Goal: Task Accomplishment & Management: Manage account settings

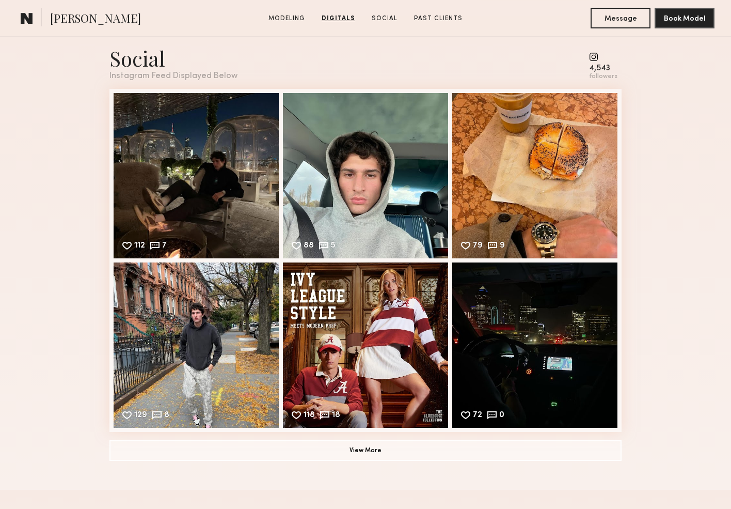
scroll to position [1451, 0]
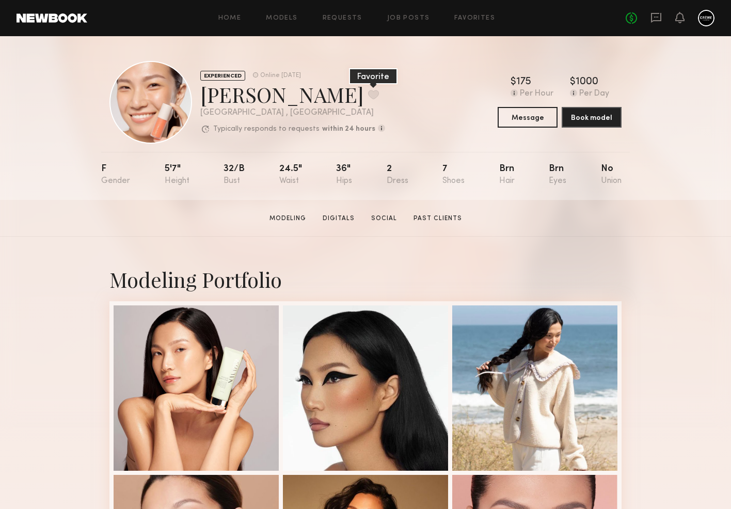
click at [368, 92] on button at bounding box center [373, 94] width 11 height 9
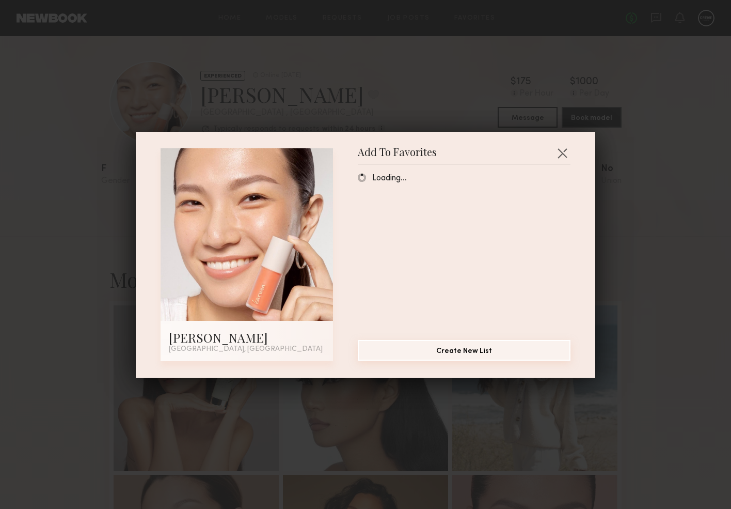
click at [396, 352] on button "Create New List" at bounding box center [464, 350] width 213 height 21
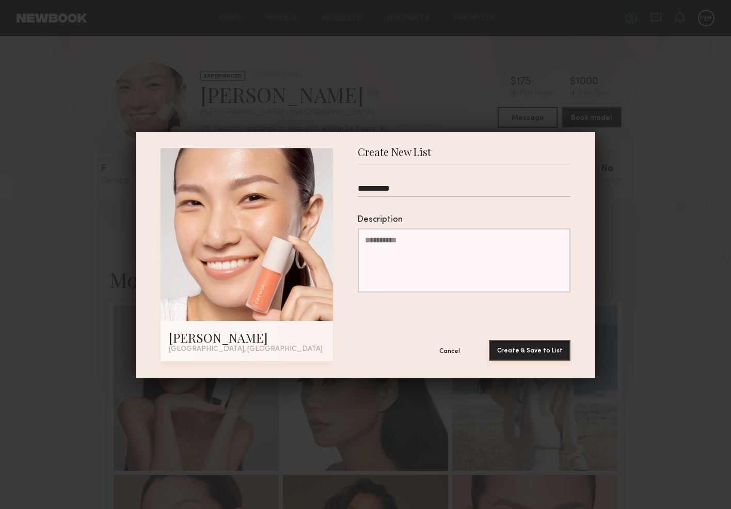
type input "**********"
click at [558, 354] on button "Create & Save to List" at bounding box center [530, 350] width 82 height 21
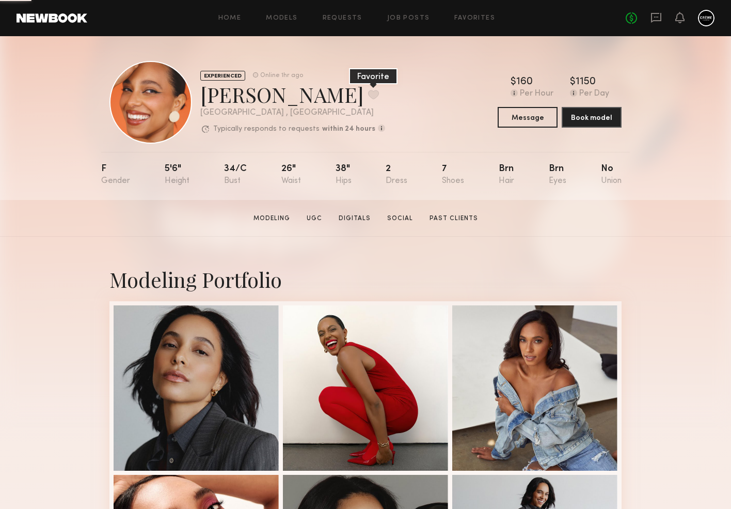
click at [368, 97] on button at bounding box center [373, 94] width 11 height 9
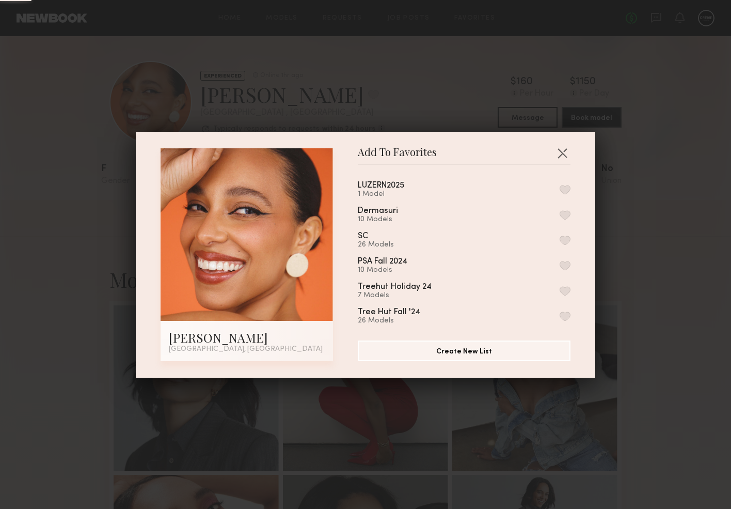
click at [567, 193] on button "button" at bounding box center [565, 189] width 11 height 9
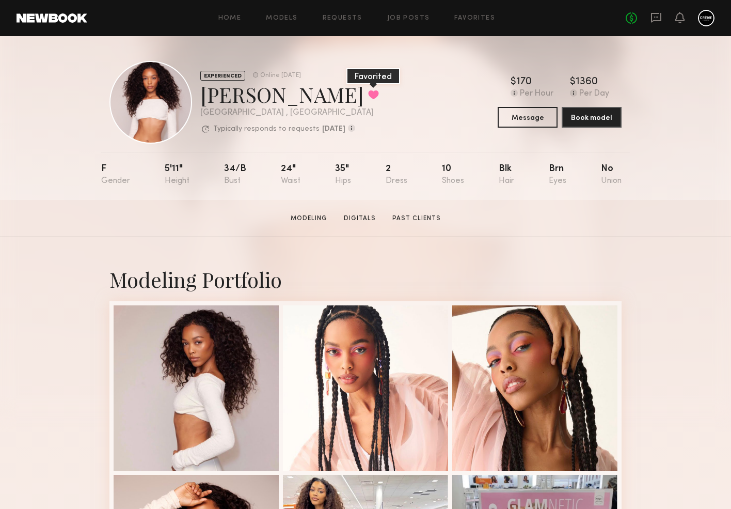
click at [368, 90] on button at bounding box center [373, 94] width 11 height 9
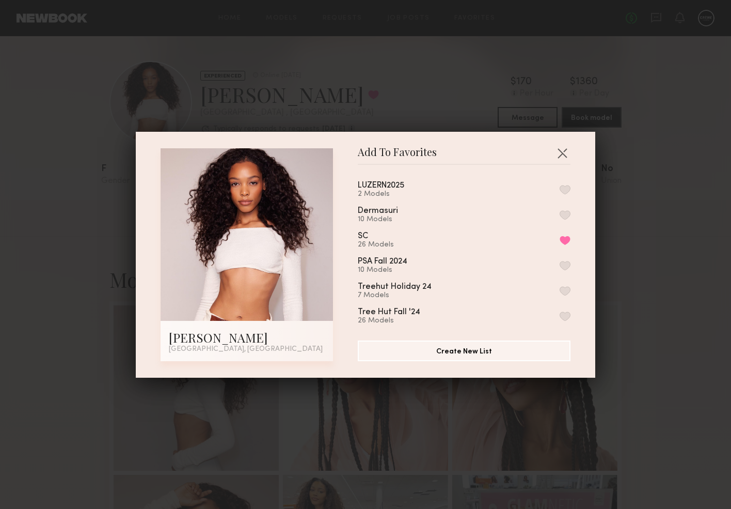
click at [568, 187] on button "button" at bounding box center [565, 189] width 11 height 9
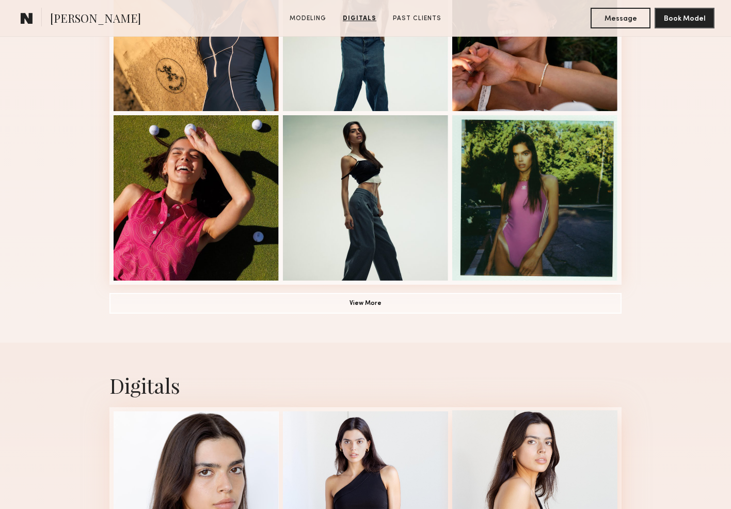
scroll to position [677, 0]
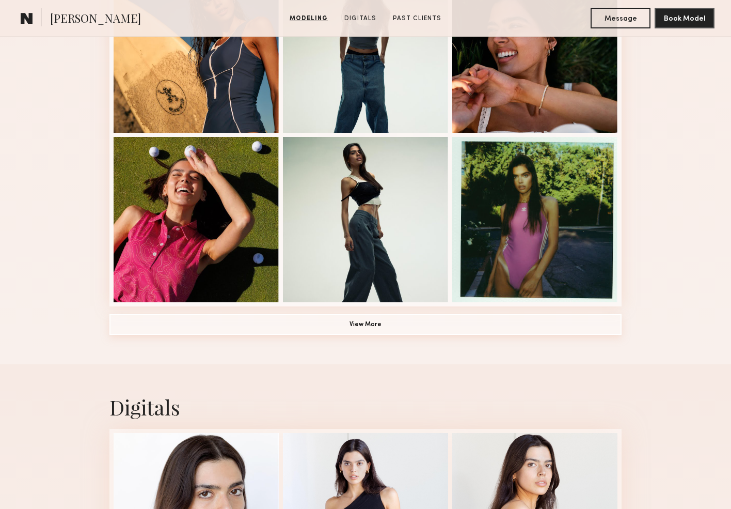
click at [424, 322] on button "View More" at bounding box center [366, 324] width 512 height 21
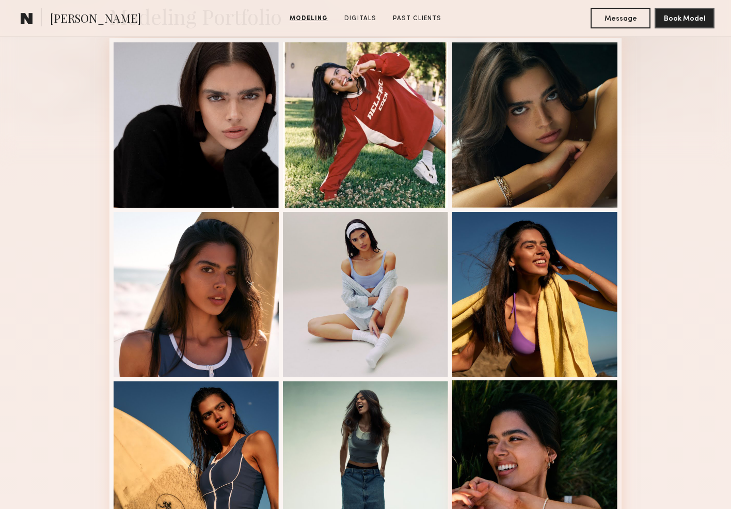
scroll to position [159, 0]
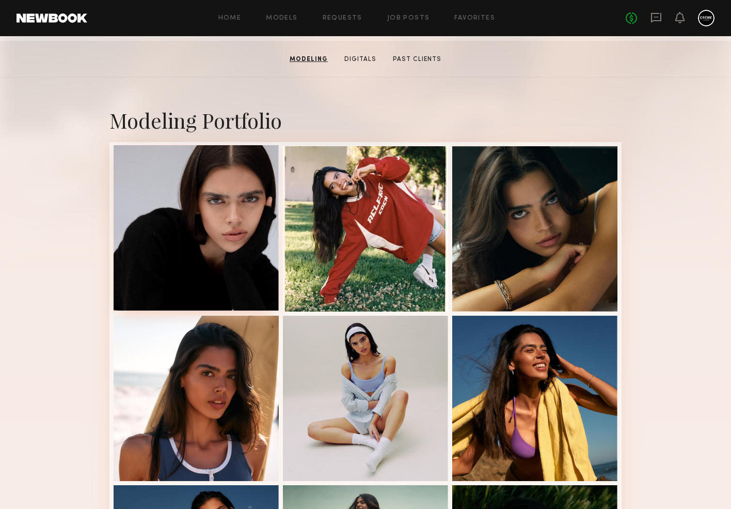
click at [205, 196] on div at bounding box center [196, 227] width 165 height 165
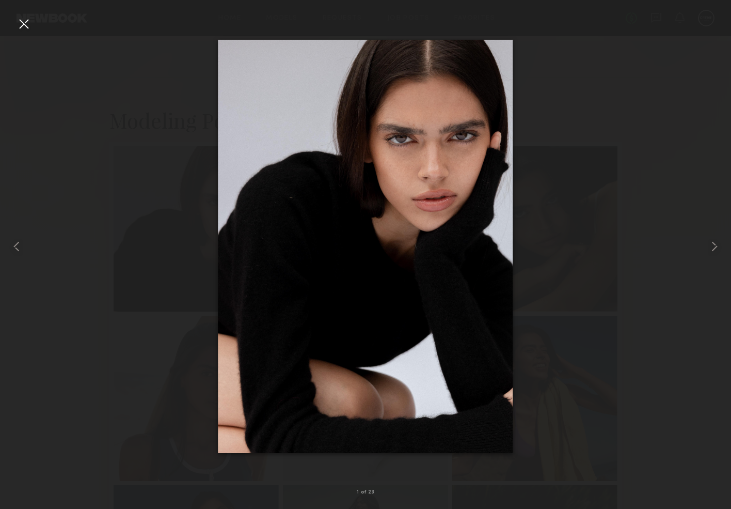
click at [24, 29] on div at bounding box center [23, 23] width 17 height 17
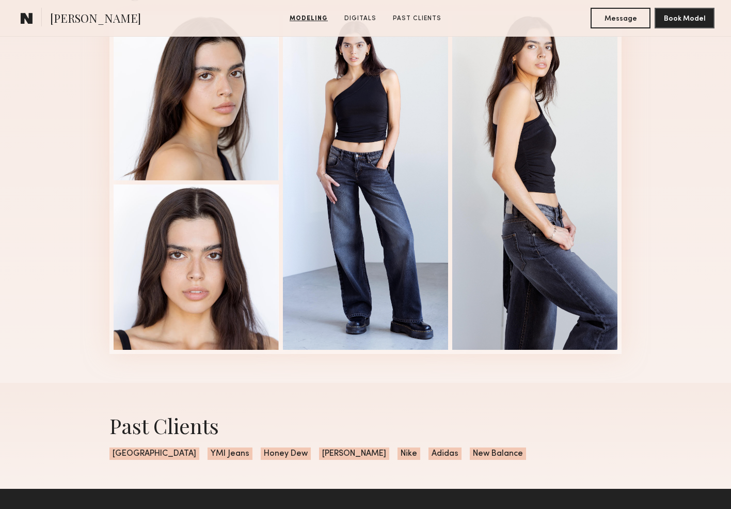
scroll to position [1746, 0]
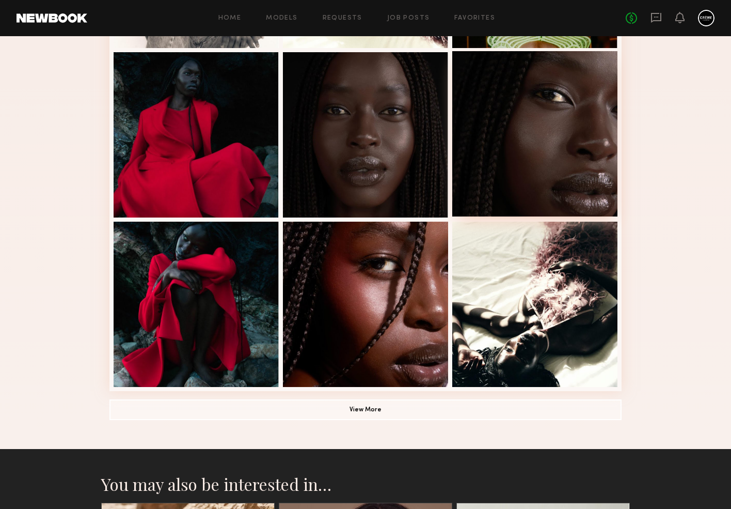
scroll to position [558, 0]
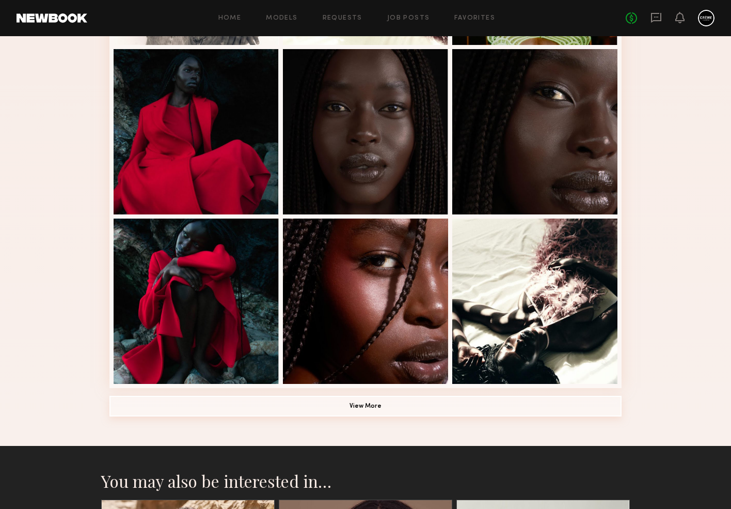
click at [359, 406] on button "View More" at bounding box center [366, 406] width 512 height 21
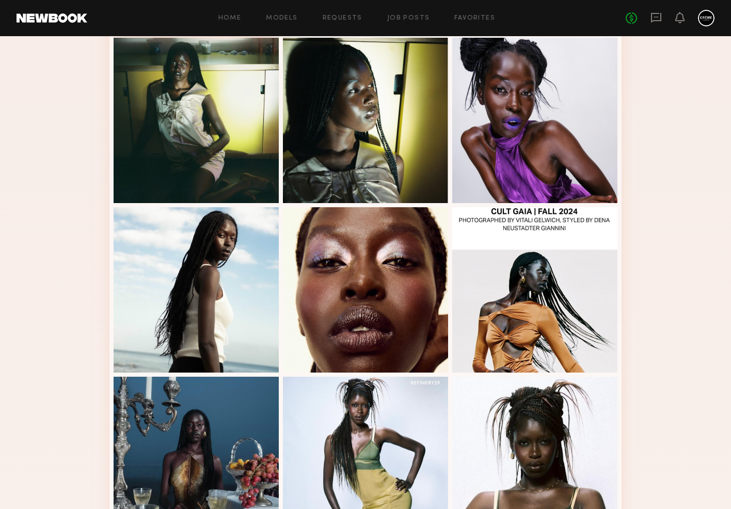
scroll to position [873, 0]
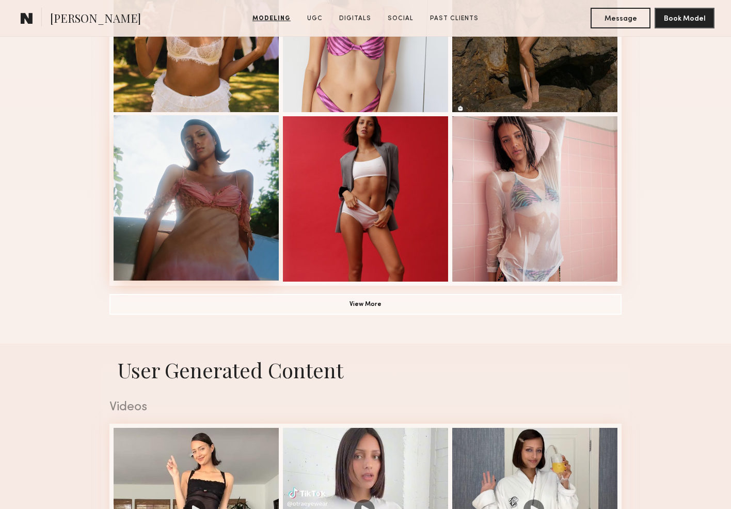
scroll to position [698, 0]
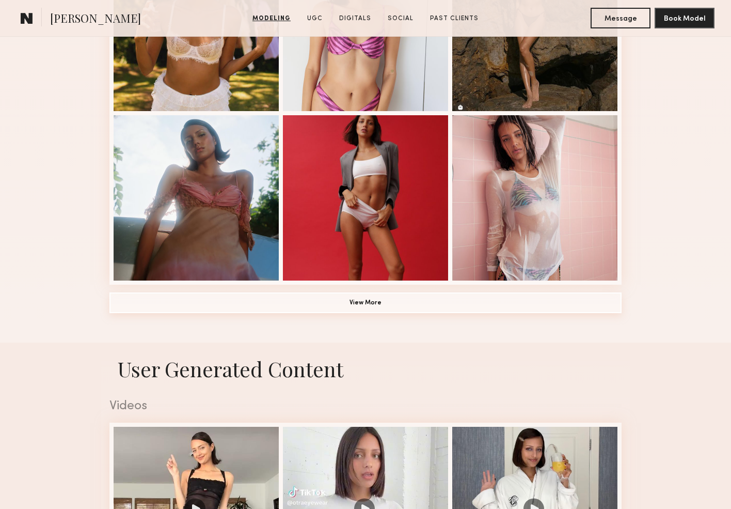
click at [366, 303] on button "View More" at bounding box center [366, 302] width 512 height 21
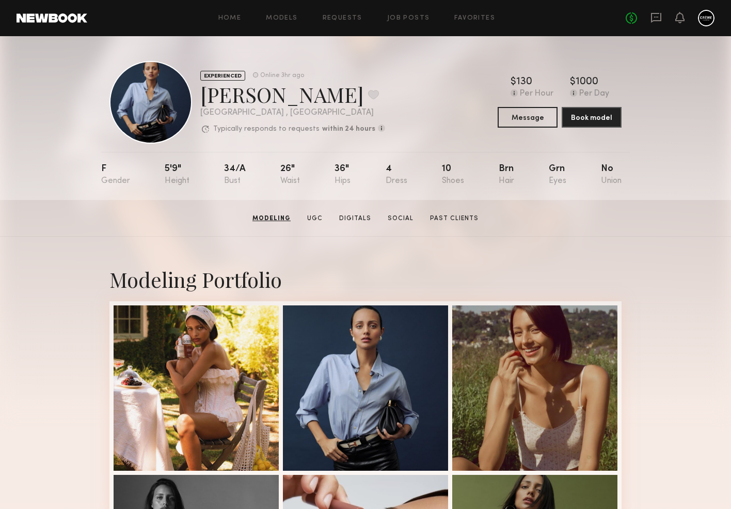
scroll to position [0, 0]
click at [368, 93] on button at bounding box center [373, 94] width 11 height 9
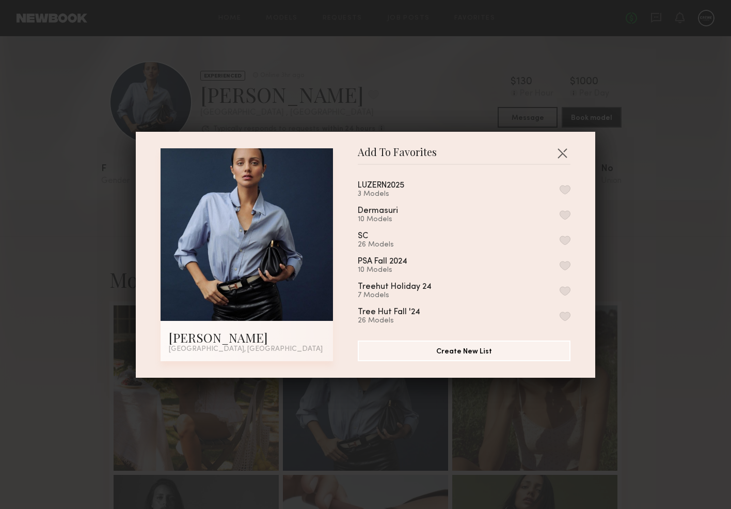
click at [559, 189] on div "LUZERN2025 3 Models" at bounding box center [464, 189] width 213 height 17
click at [562, 189] on button "button" at bounding box center [565, 189] width 11 height 9
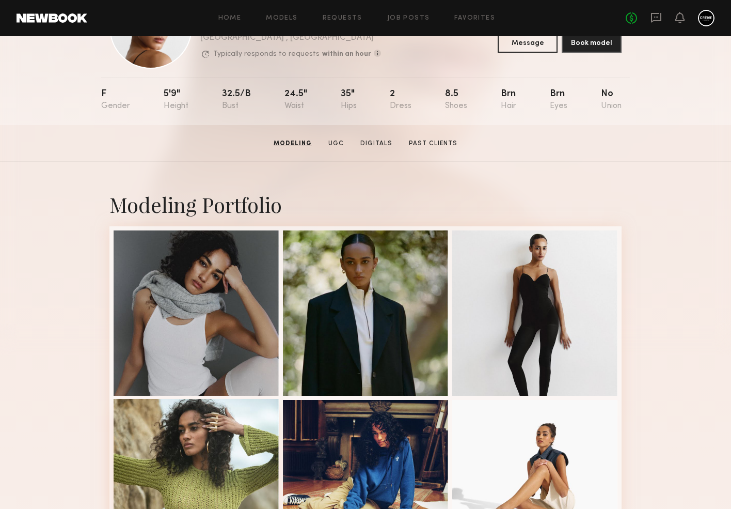
scroll to position [25, 0]
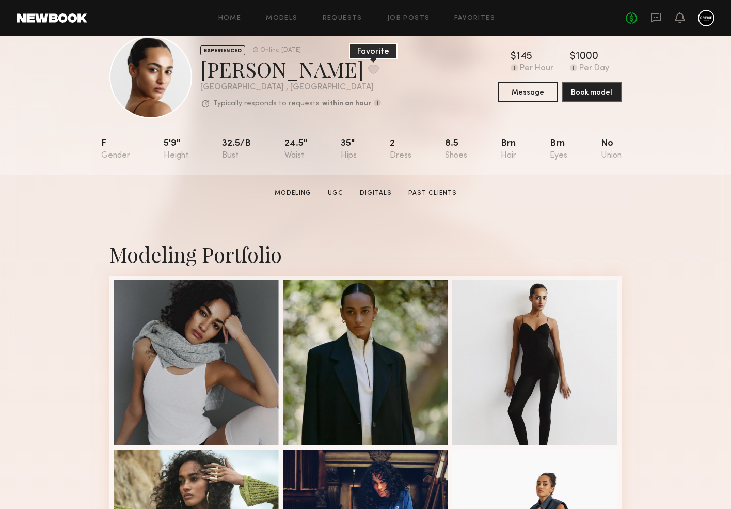
click at [368, 71] on button at bounding box center [373, 69] width 11 height 9
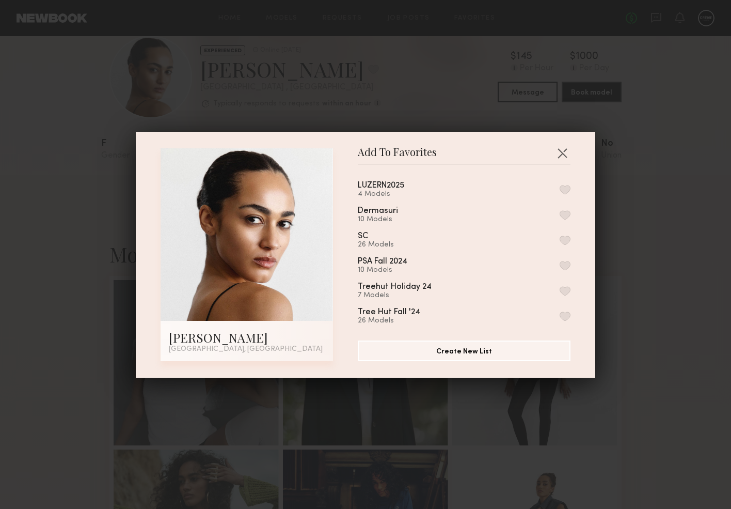
click at [561, 188] on button "button" at bounding box center [565, 189] width 11 height 9
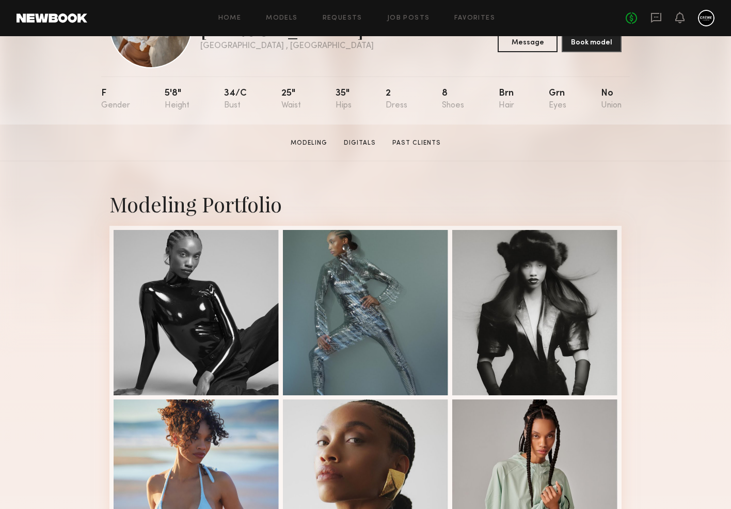
scroll to position [193, 0]
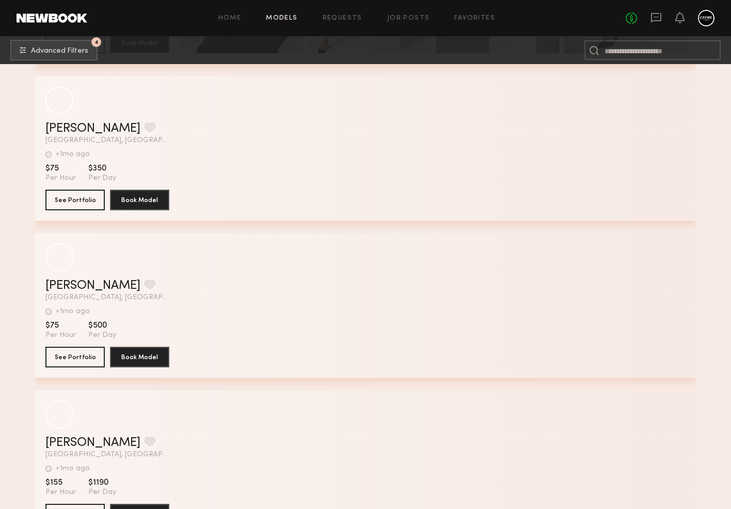
scroll to position [136529, 0]
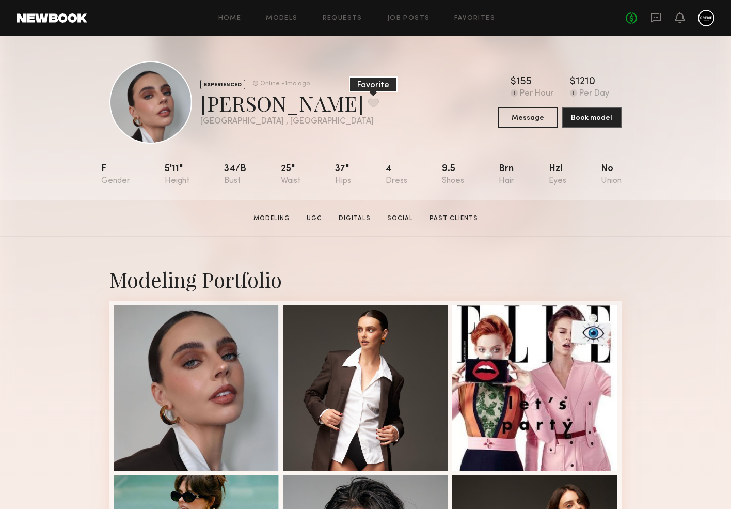
click at [368, 103] on button at bounding box center [373, 102] width 11 height 9
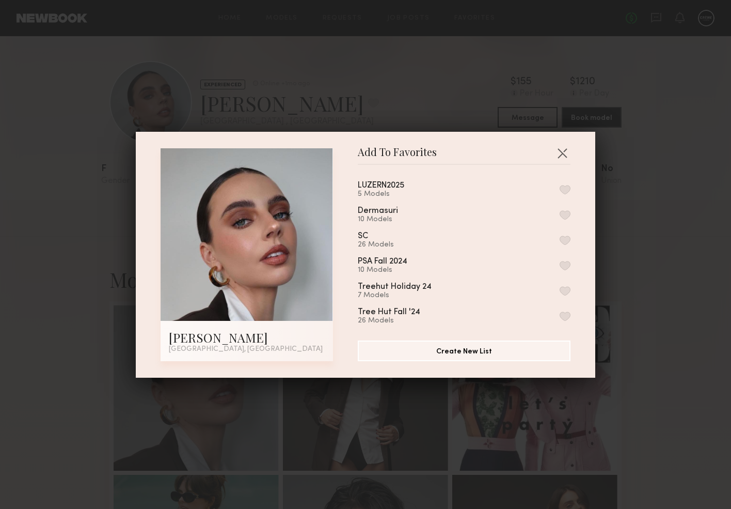
click at [563, 186] on button "button" at bounding box center [565, 189] width 11 height 9
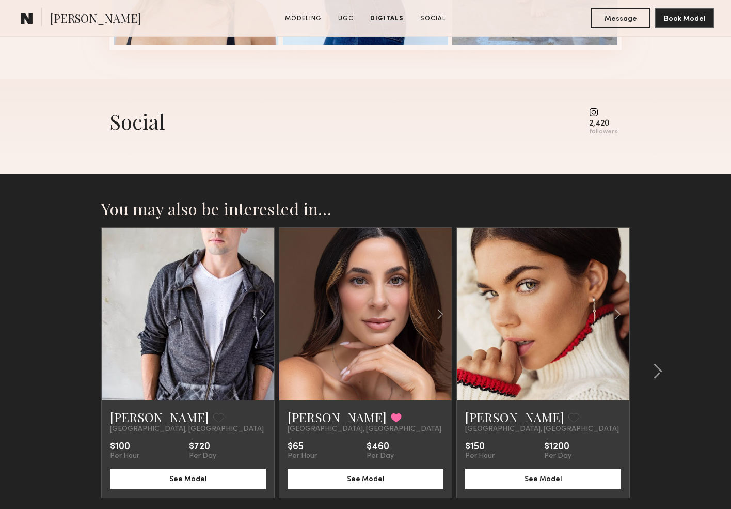
scroll to position [1703, 0]
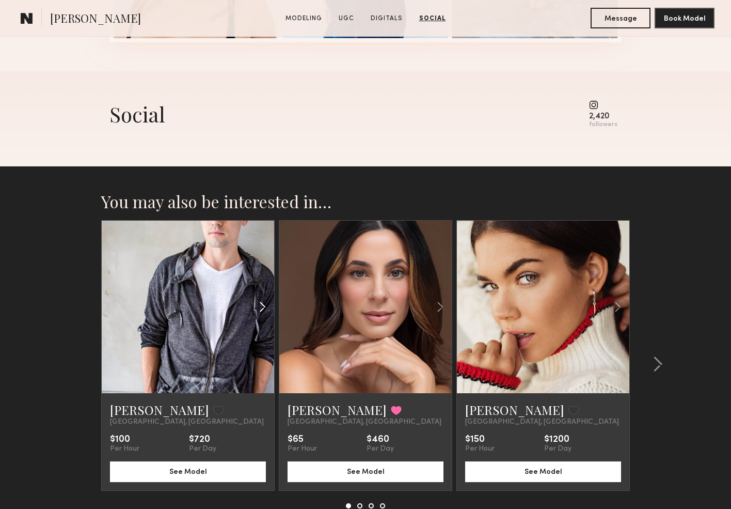
click at [268, 305] on common-icon at bounding box center [262, 307] width 15 height 20
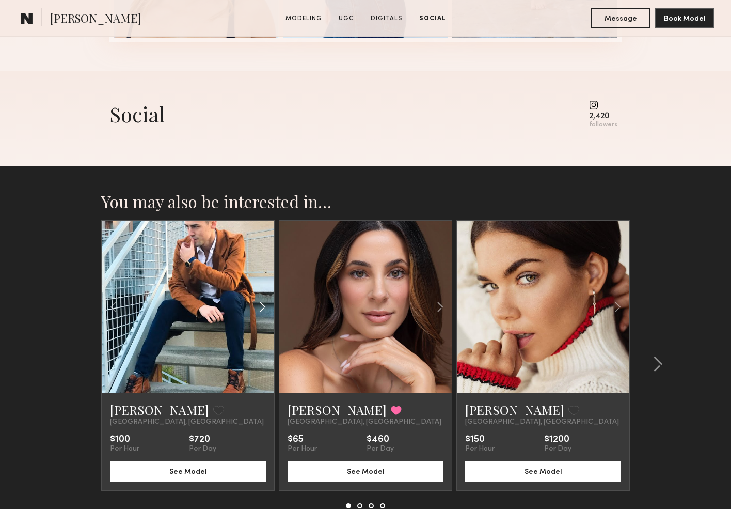
click at [268, 305] on common-icon at bounding box center [262, 307] width 15 height 20
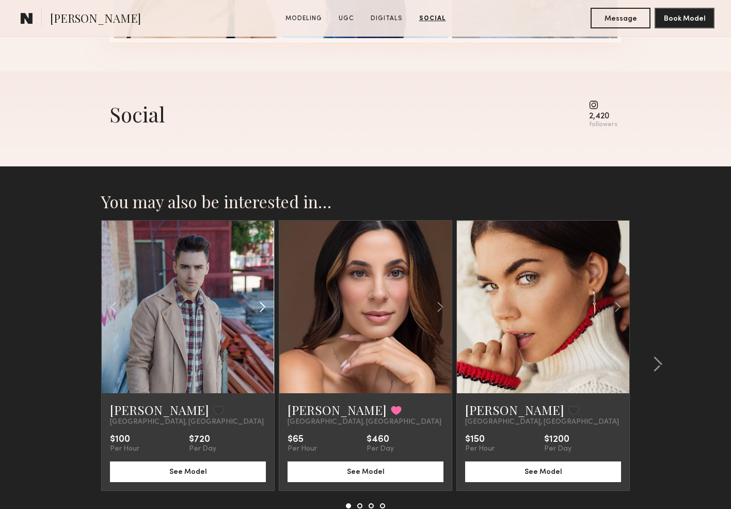
click at [268, 305] on common-icon at bounding box center [262, 307] width 15 height 20
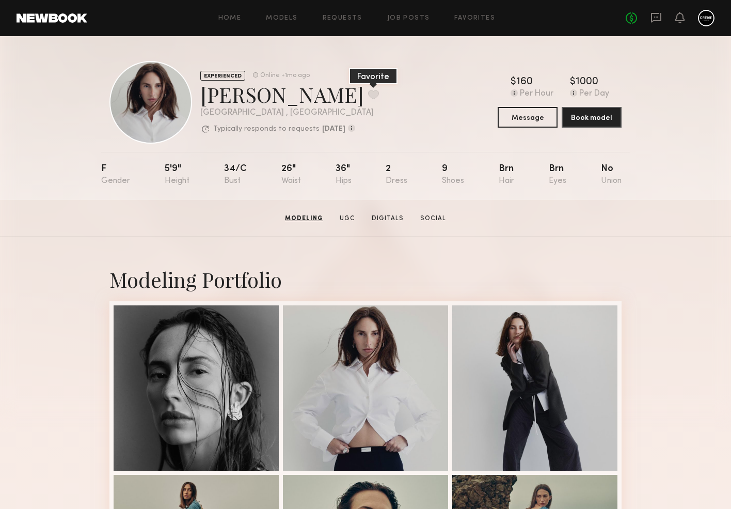
scroll to position [0, 0]
click at [368, 95] on button at bounding box center [373, 94] width 11 height 9
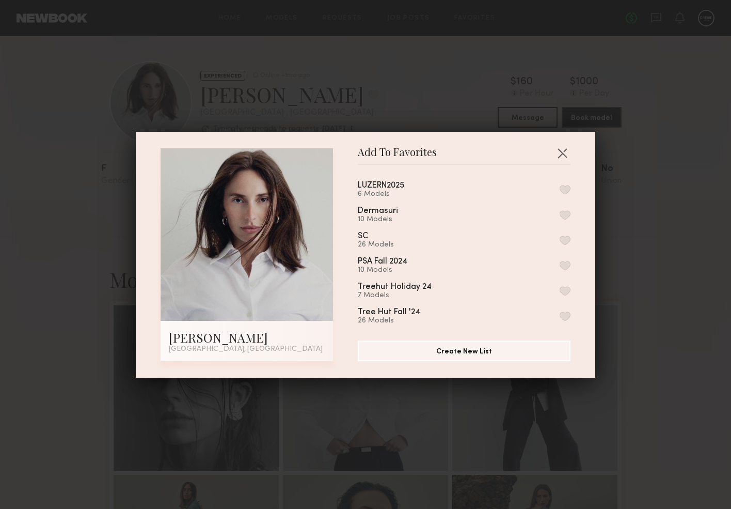
click at [563, 189] on button "button" at bounding box center [565, 189] width 11 height 9
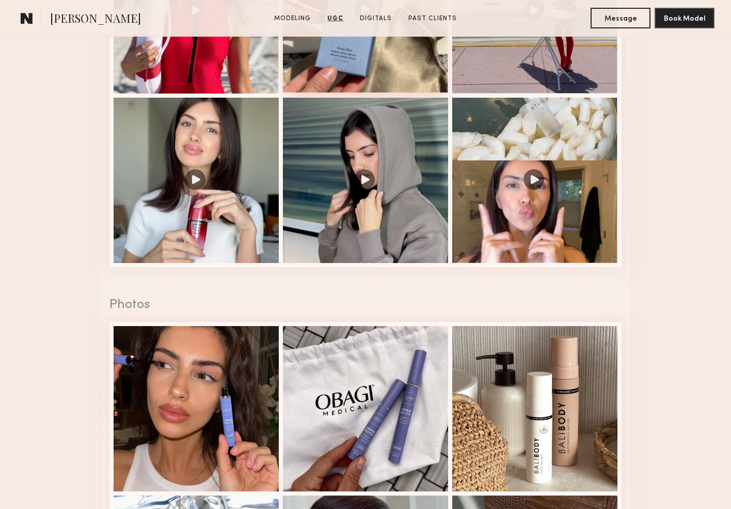
scroll to position [1398, 0]
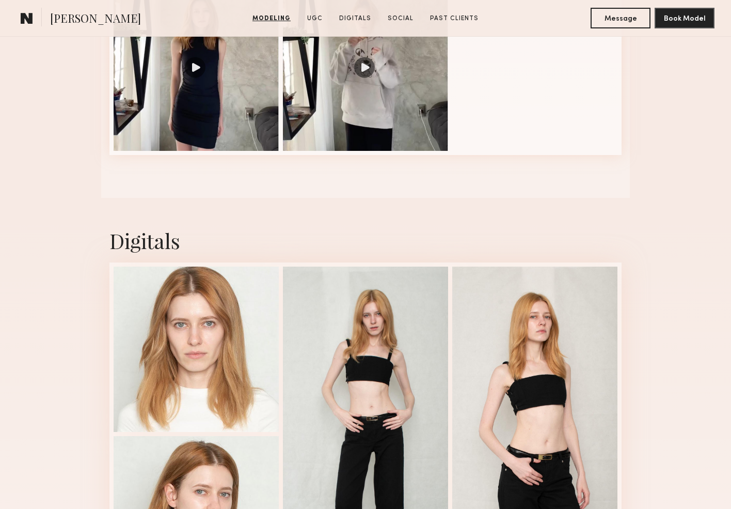
scroll to position [1312, 0]
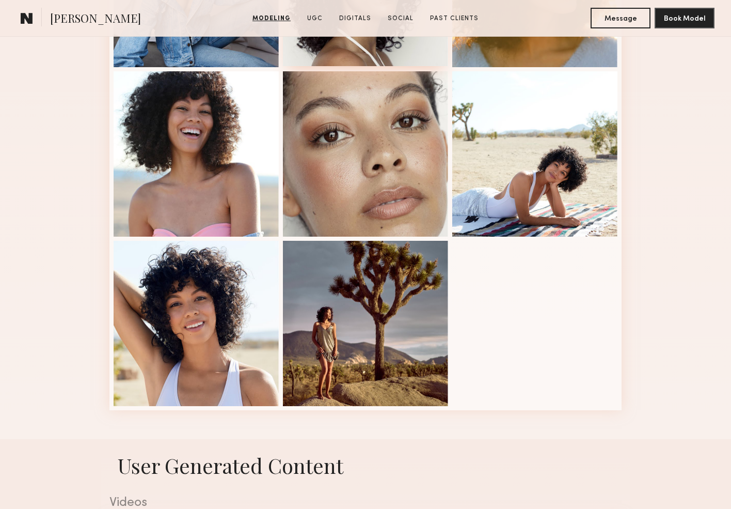
scroll to position [573, 0]
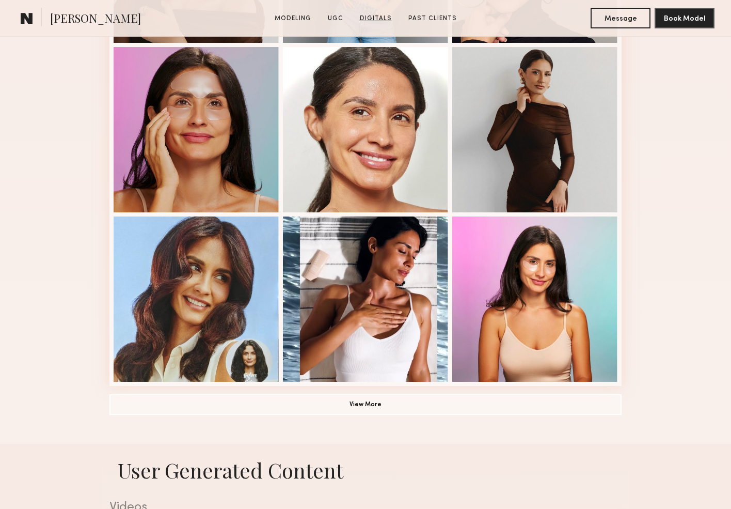
scroll to position [615, 0]
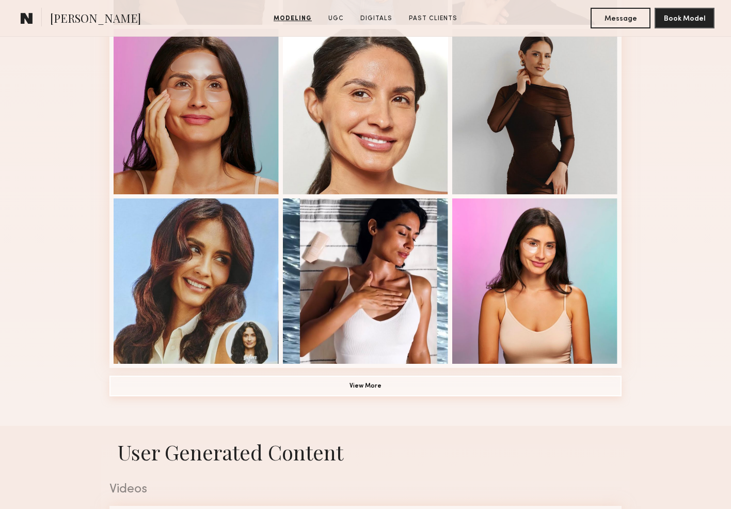
click at [331, 388] on button "View More" at bounding box center [366, 386] width 512 height 21
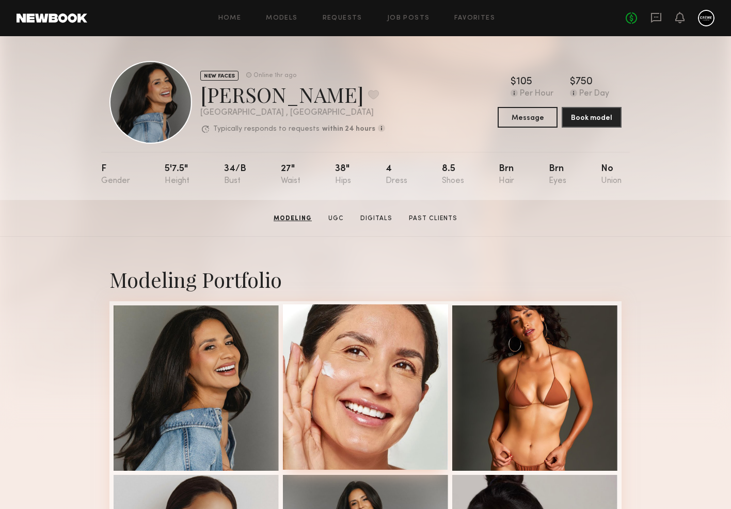
scroll to position [0, 0]
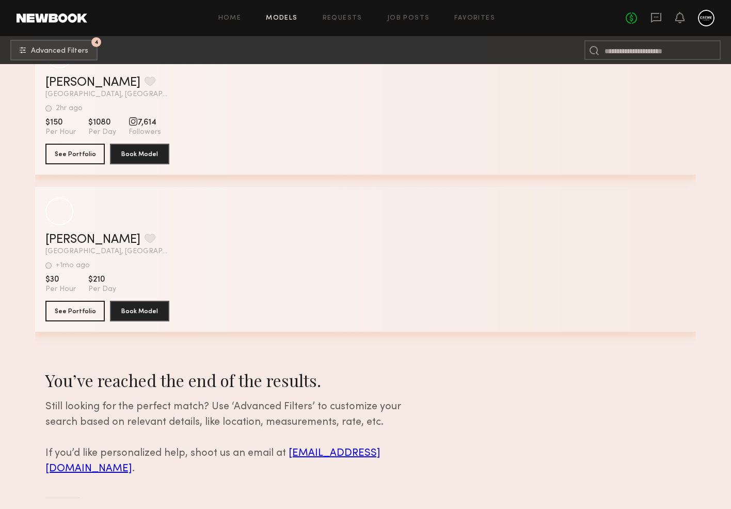
scroll to position [237182, 0]
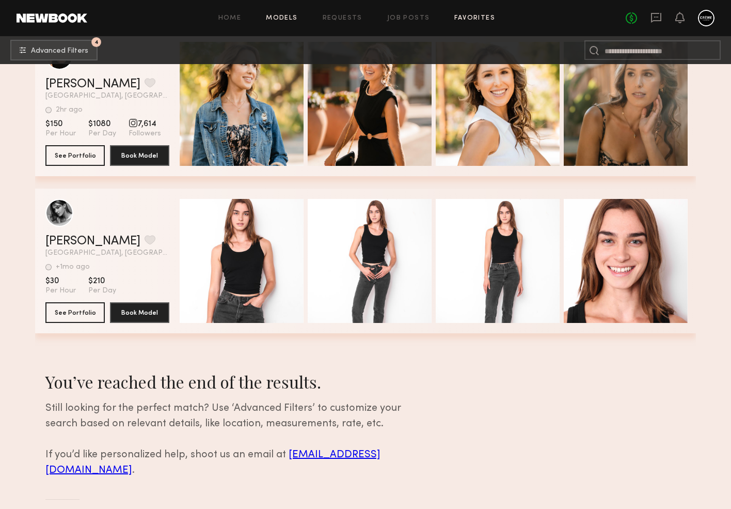
click at [465, 19] on link "Favorites" at bounding box center [475, 18] width 41 height 7
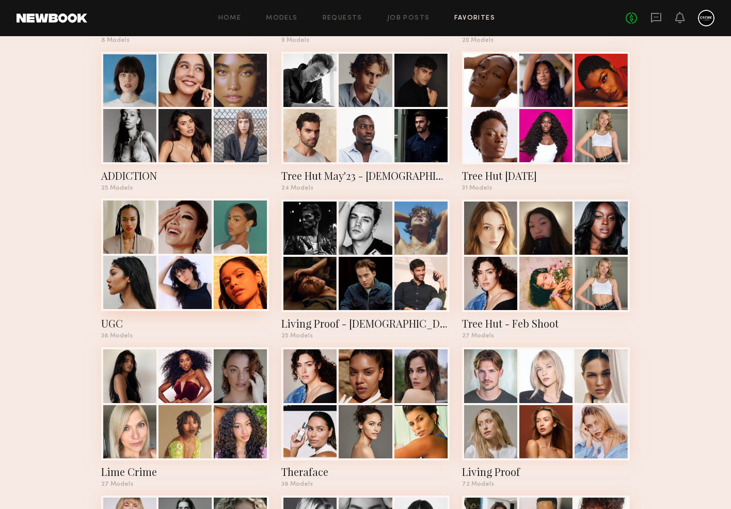
scroll to position [788, 0]
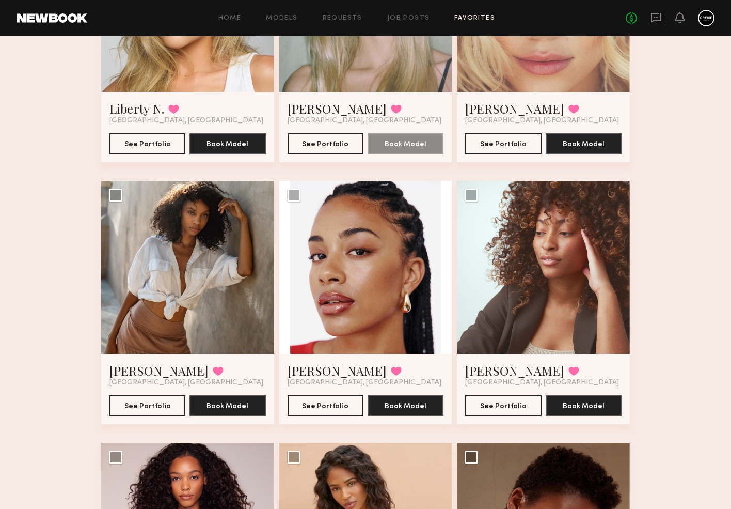
scroll to position [739, 0]
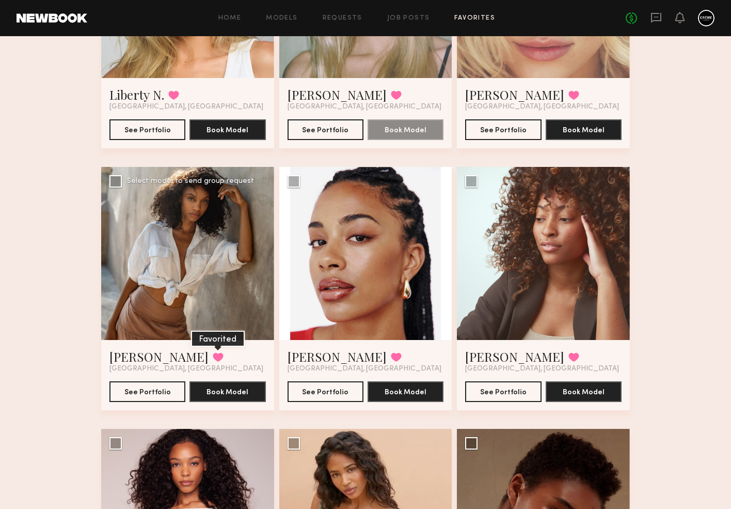
click at [213, 358] on button at bounding box center [218, 356] width 11 height 9
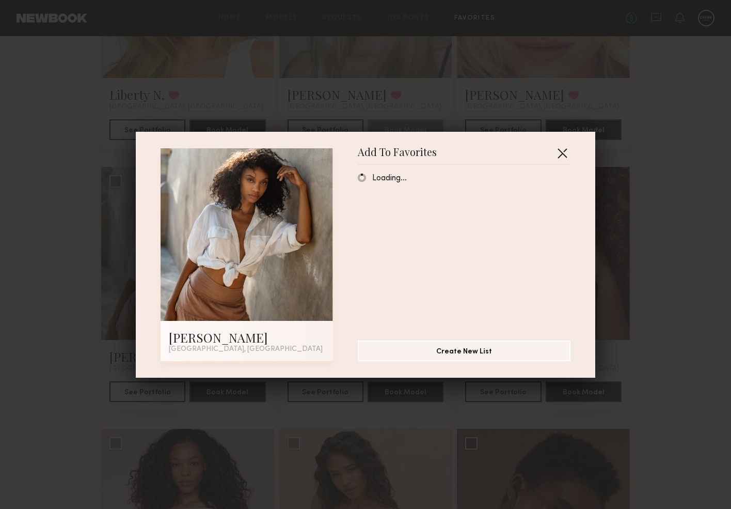
click at [564, 152] on button "button" at bounding box center [562, 153] width 17 height 17
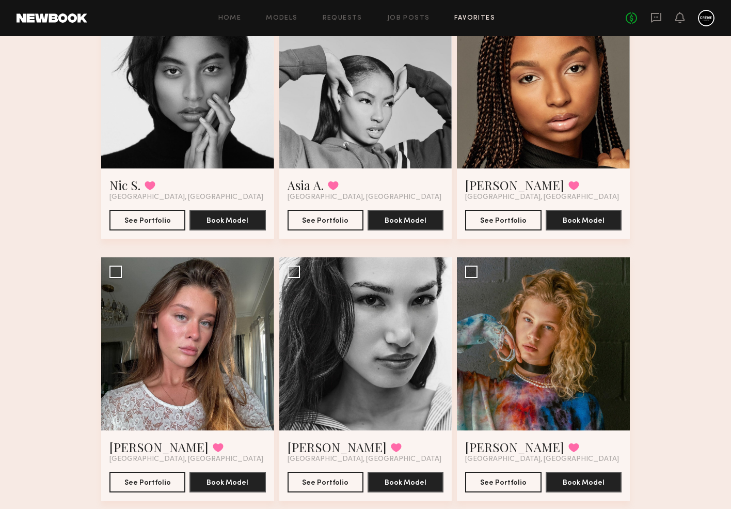
scroll to position [1496, 0]
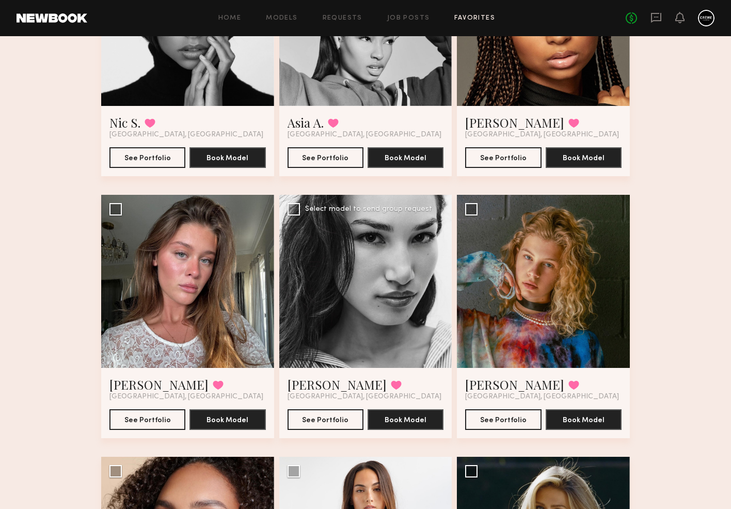
click at [324, 345] on div at bounding box center [365, 281] width 173 height 173
click at [304, 387] on link "Nikki E." at bounding box center [337, 384] width 99 height 17
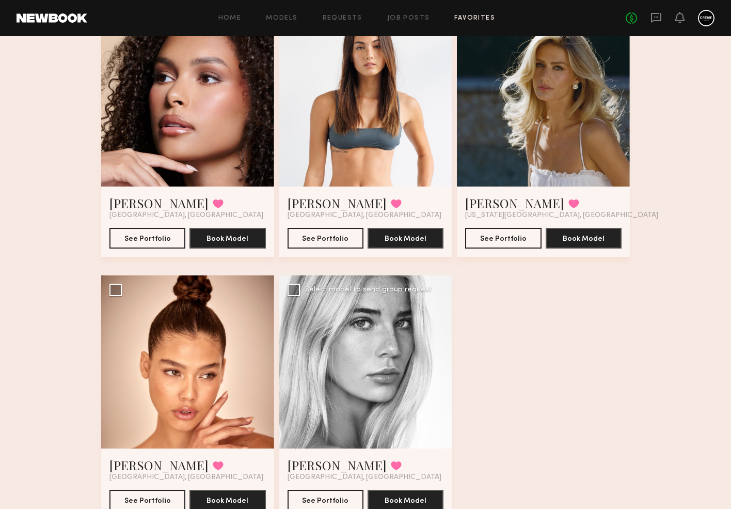
scroll to position [1933, 0]
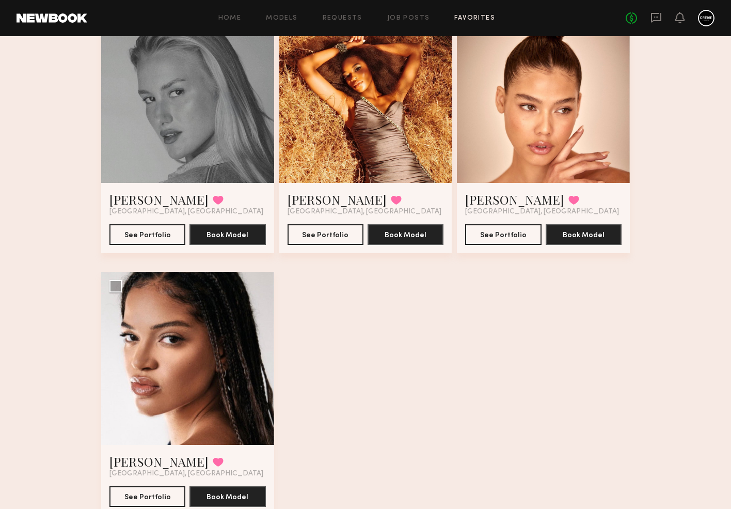
scroll to position [392, 0]
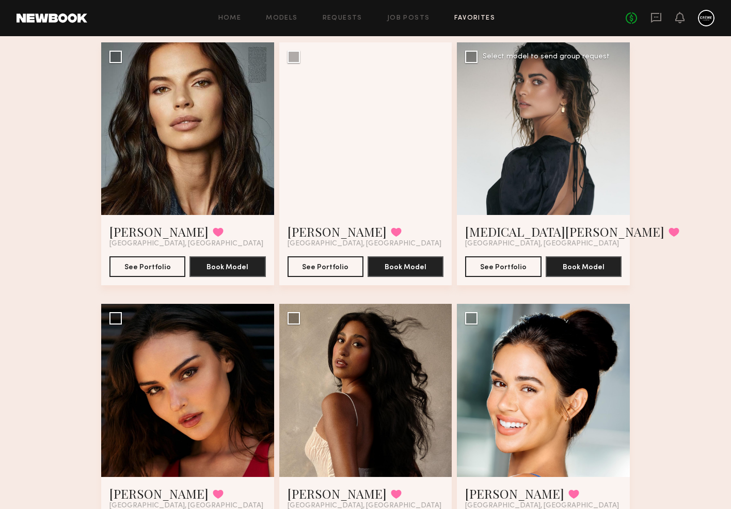
scroll to position [350, 0]
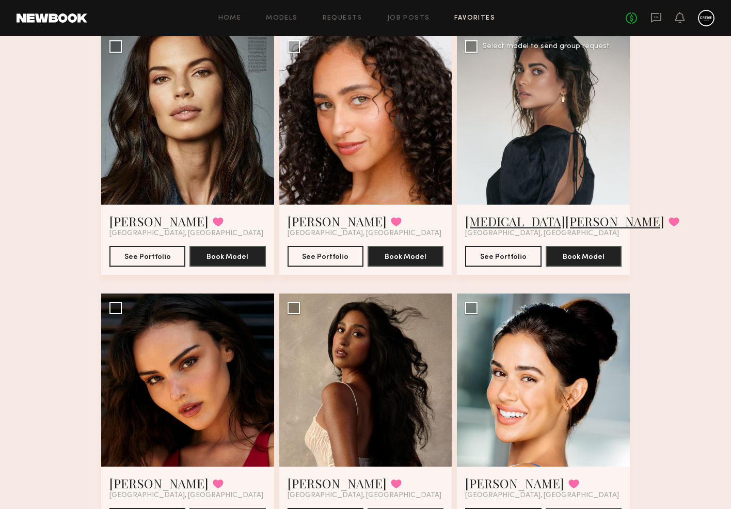
click at [488, 221] on link "Kyra S." at bounding box center [564, 221] width 199 height 17
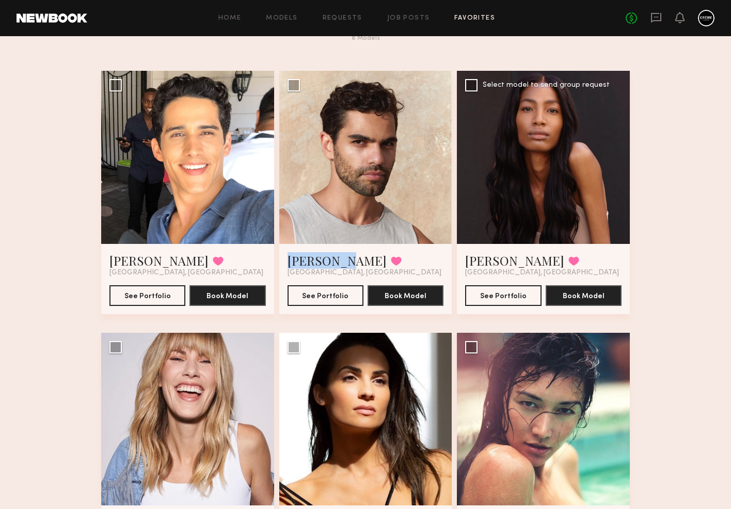
scroll to position [49, 0]
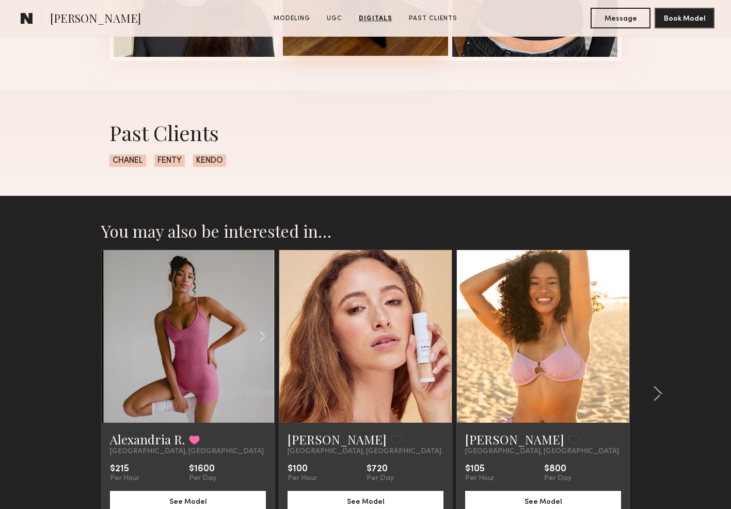
scroll to position [1780, 0]
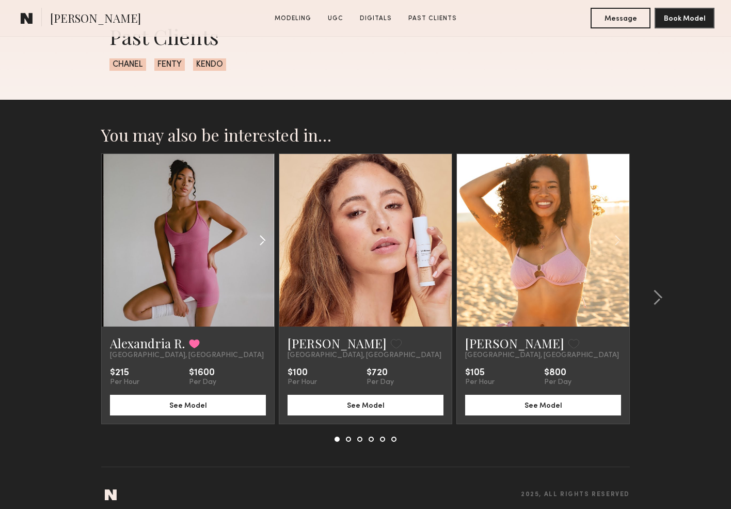
click at [265, 239] on common-icon at bounding box center [262, 240] width 15 height 20
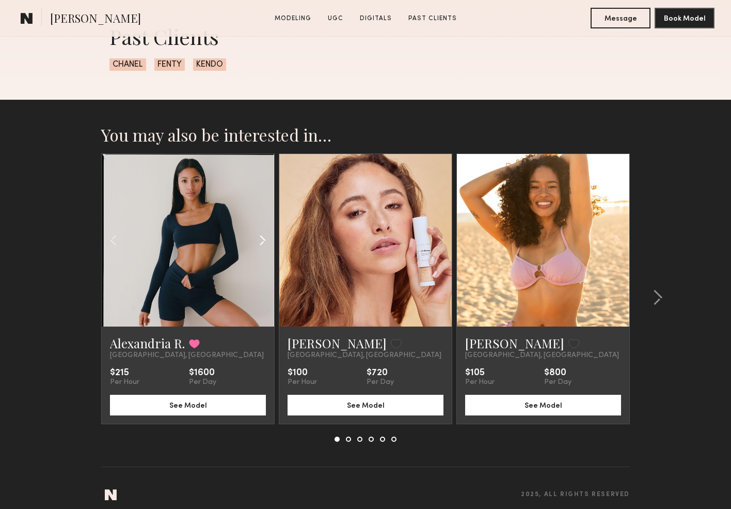
click at [265, 239] on common-icon at bounding box center [262, 240] width 15 height 20
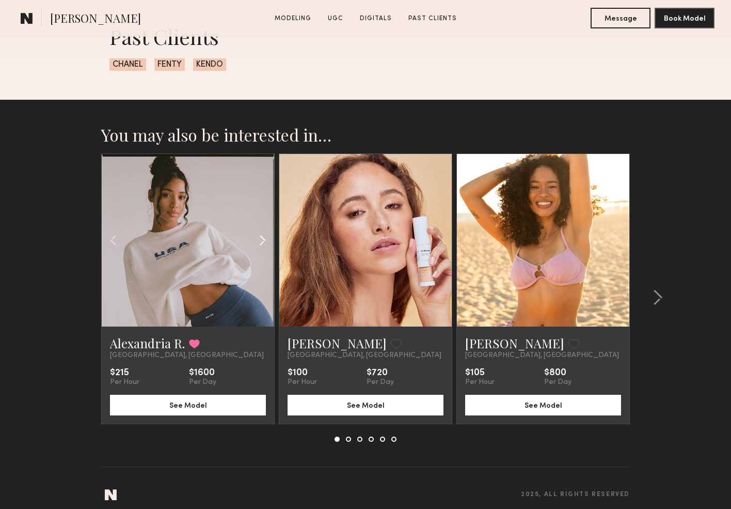
click at [265, 239] on common-icon at bounding box center [262, 240] width 15 height 20
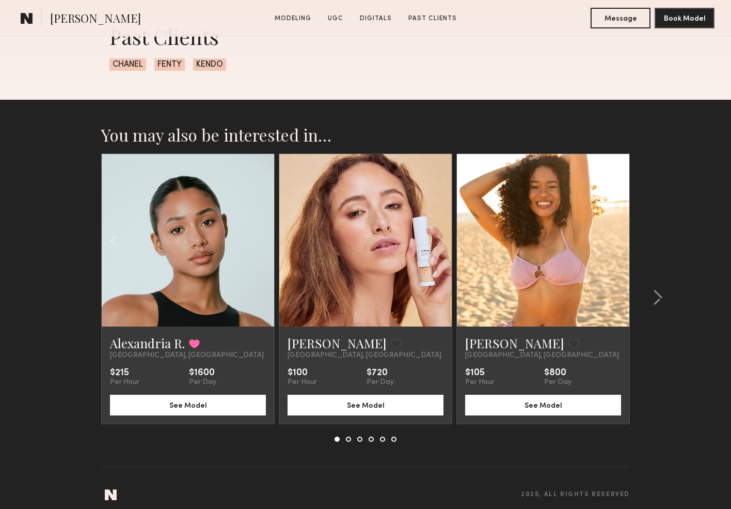
click at [265, 239] on div at bounding box center [188, 240] width 173 height 173
click at [661, 299] on common-icon at bounding box center [658, 297] width 10 height 17
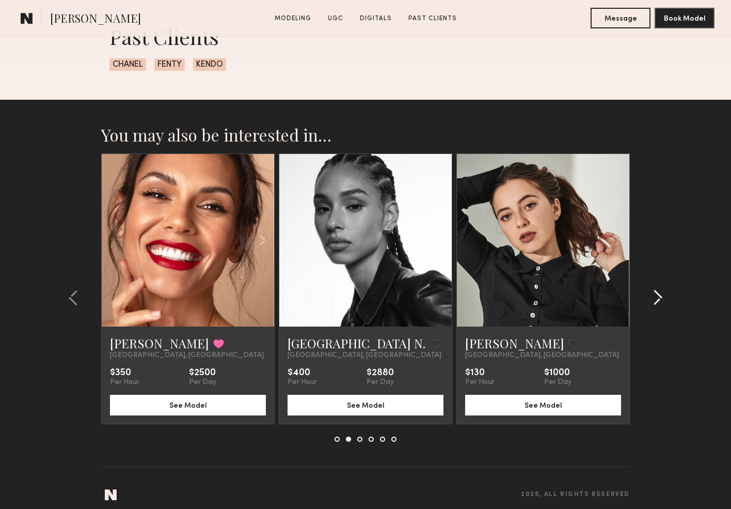
click at [661, 299] on common-icon at bounding box center [658, 297] width 10 height 17
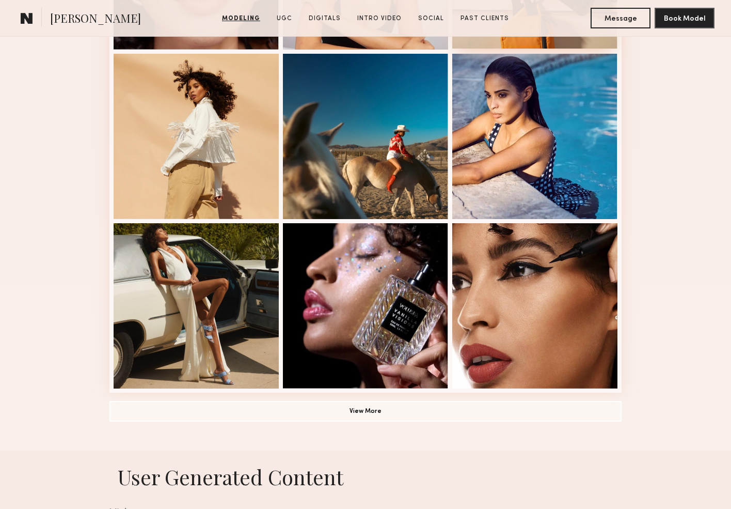
scroll to position [591, 0]
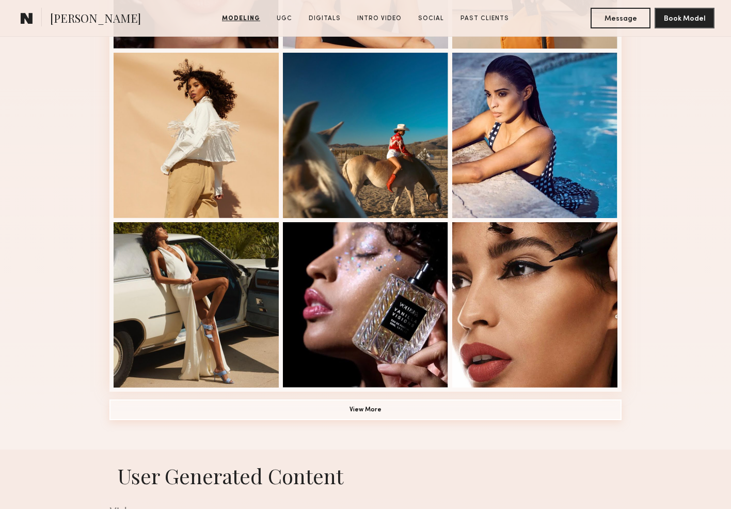
click at [377, 409] on button "View More" at bounding box center [366, 409] width 512 height 21
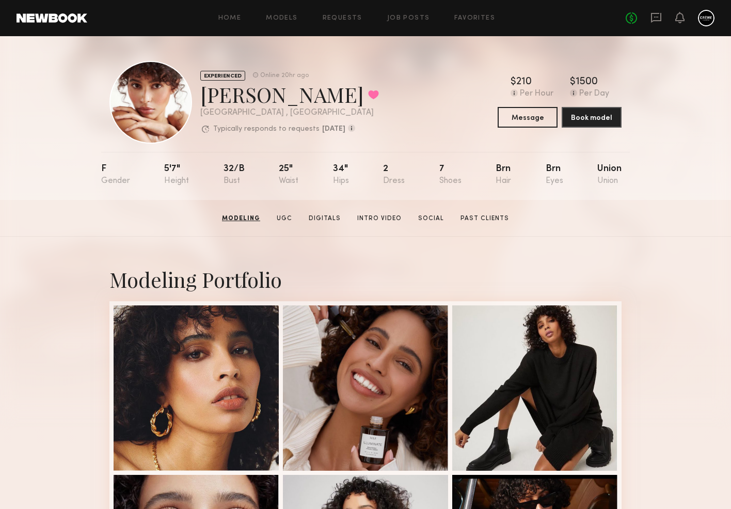
scroll to position [0, 0]
click at [368, 95] on button at bounding box center [373, 94] width 11 height 9
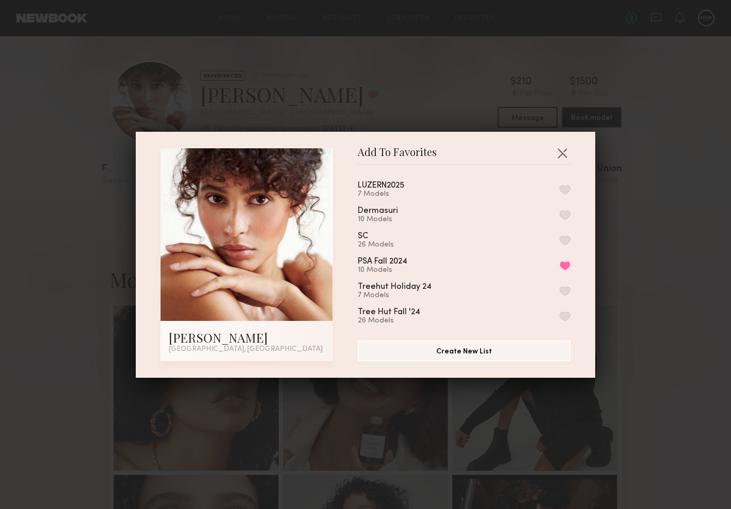
click at [570, 193] on button "button" at bounding box center [565, 189] width 11 height 9
click at [560, 148] on button "button" at bounding box center [562, 153] width 17 height 17
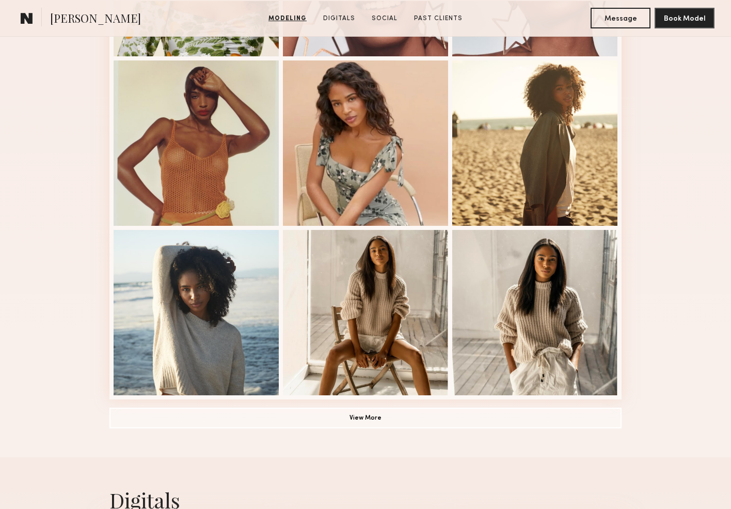
scroll to position [587, 0]
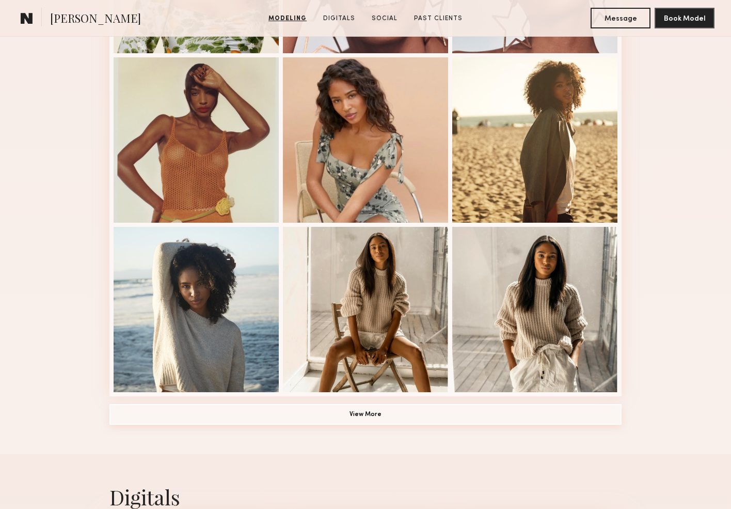
click at [449, 418] on button "View More" at bounding box center [366, 414] width 512 height 21
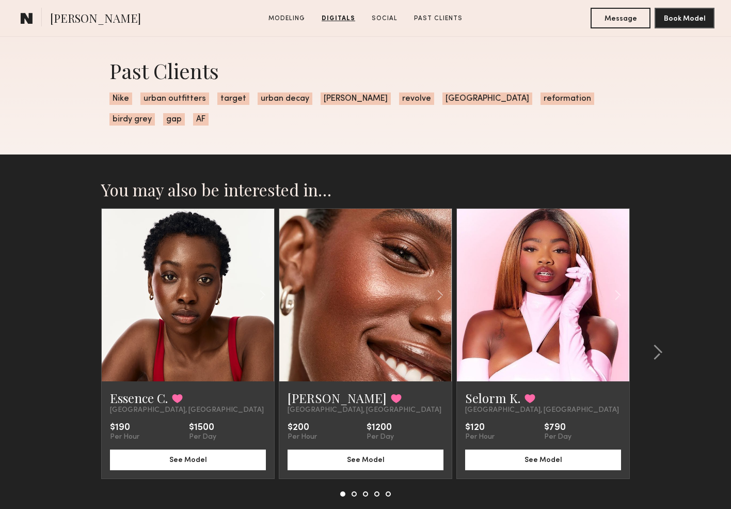
scroll to position [1889, 0]
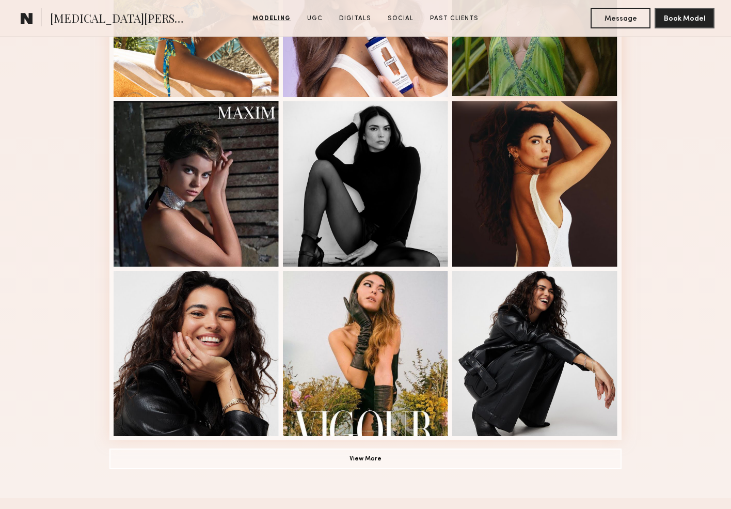
scroll to position [642, 0]
